Goal: Check status

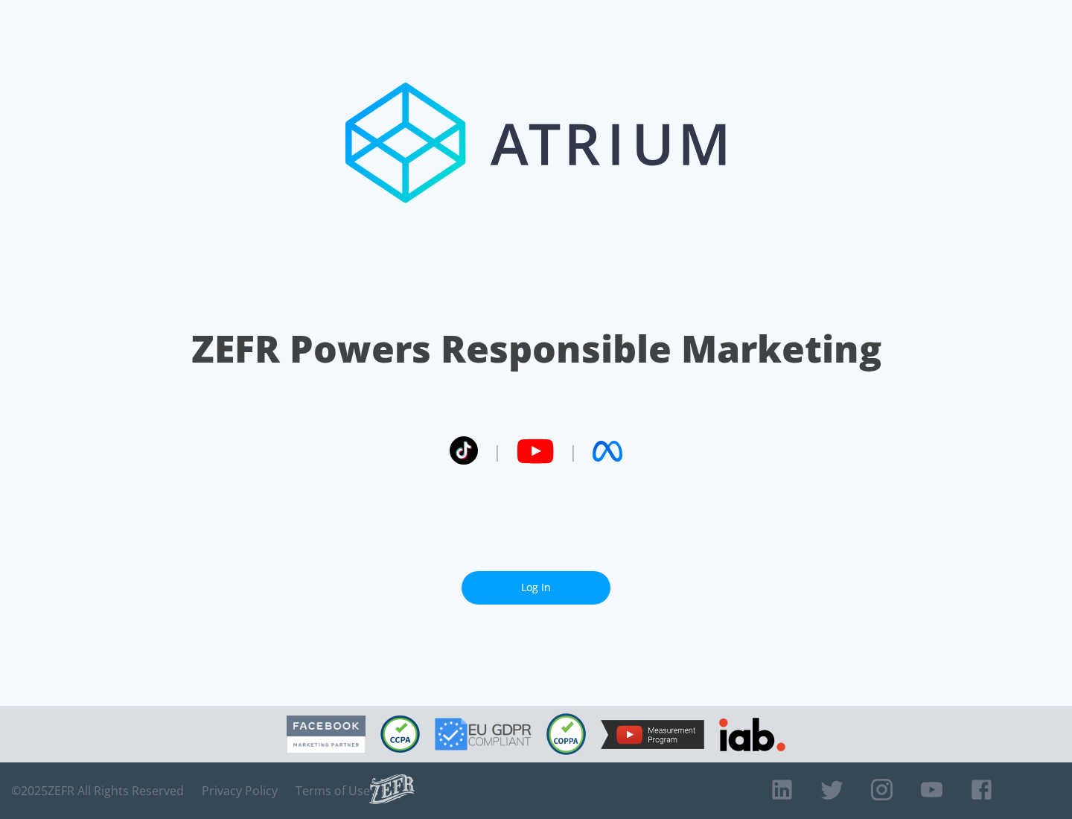
click at [536, 587] on link "Log In" at bounding box center [536, 587] width 149 height 33
